Goal: Task Accomplishment & Management: Manage account settings

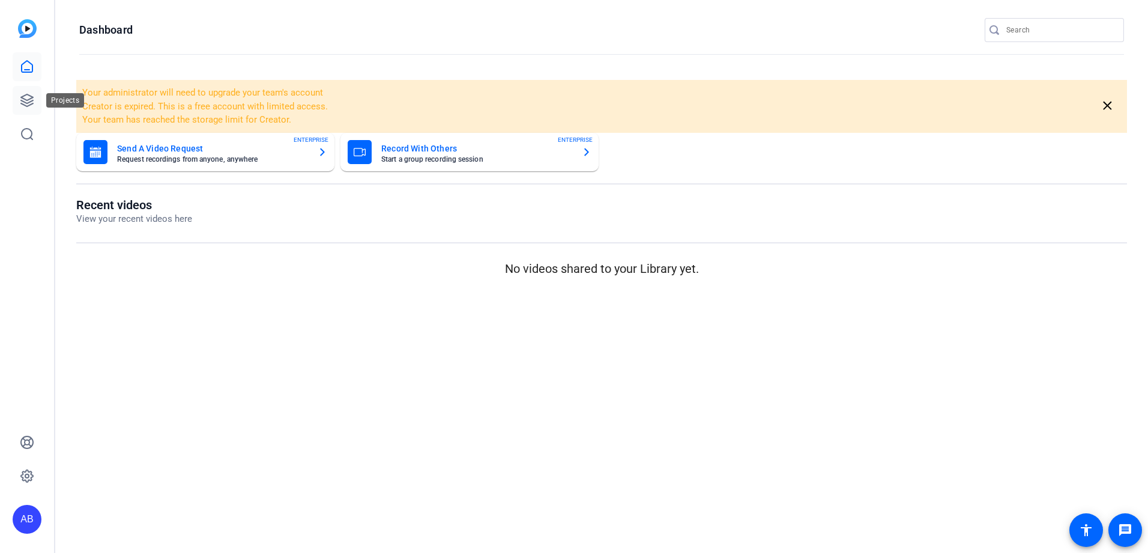
click at [28, 103] on icon at bounding box center [27, 100] width 12 height 12
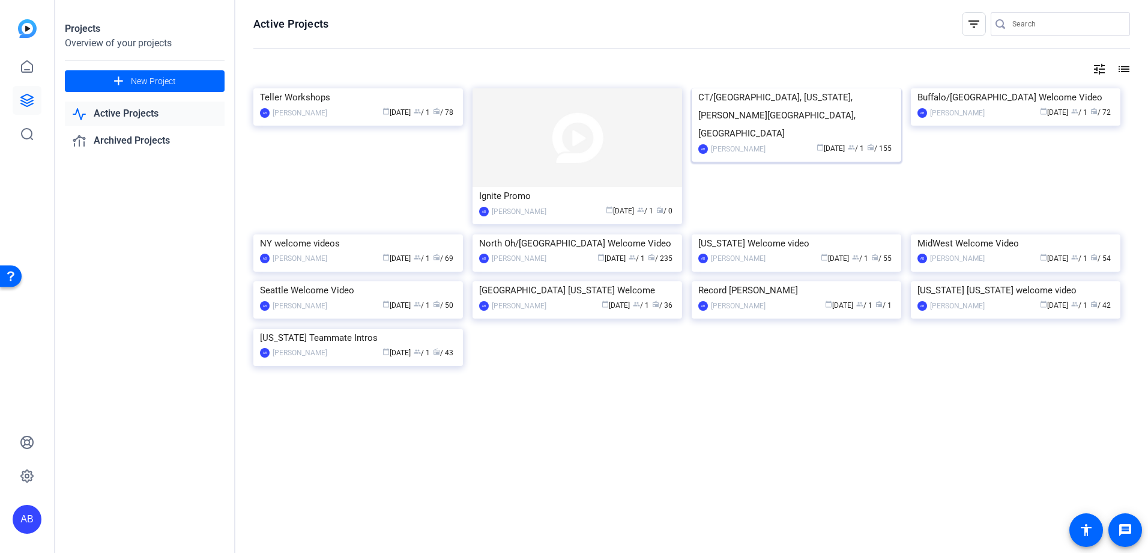
click at [776, 88] on img at bounding box center [797, 88] width 210 height 0
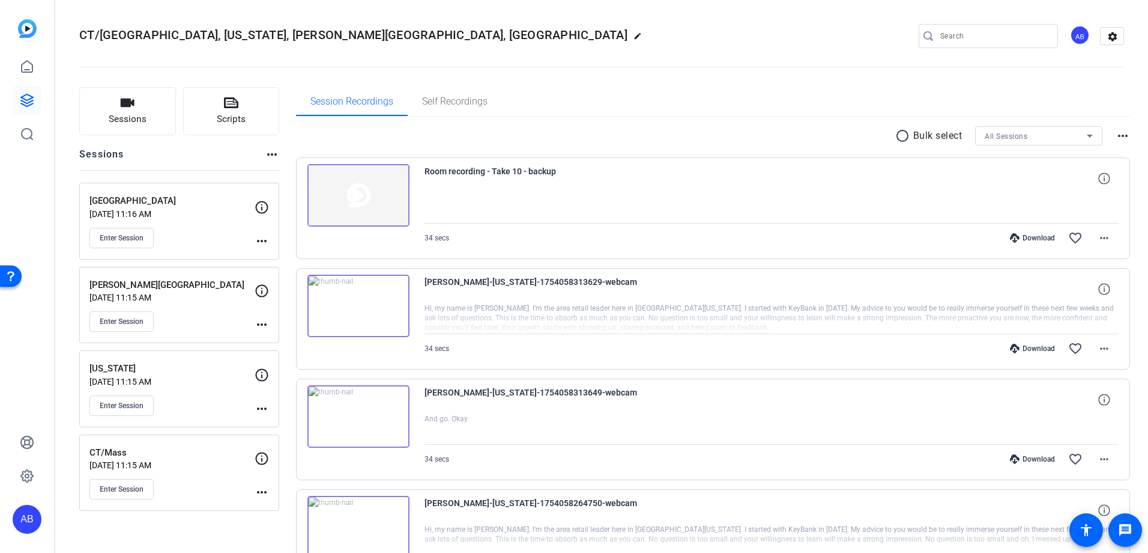
click at [257, 244] on mat-icon "more_horiz" at bounding box center [262, 241] width 14 height 14
click at [282, 255] on span "Edit Session" at bounding box center [291, 258] width 55 height 14
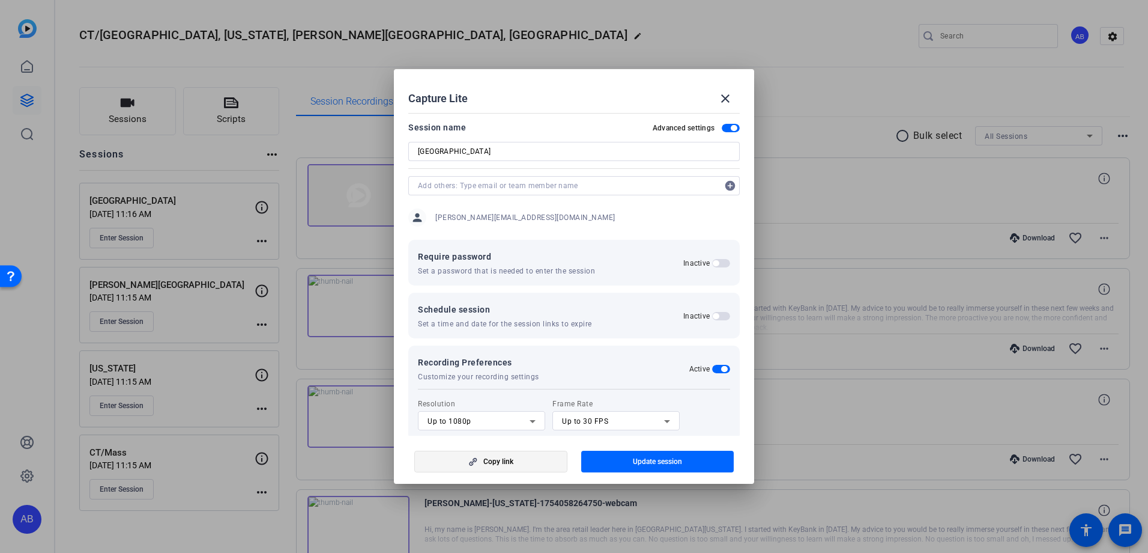
click at [533, 461] on span "button" at bounding box center [491, 461] width 152 height 29
drag, startPoint x: 721, startPoint y: 98, endPoint x: 734, endPoint y: 113, distance: 20.0
click at [724, 99] on mat-icon "close" at bounding box center [725, 98] width 14 height 14
